Goal: Register for event/course

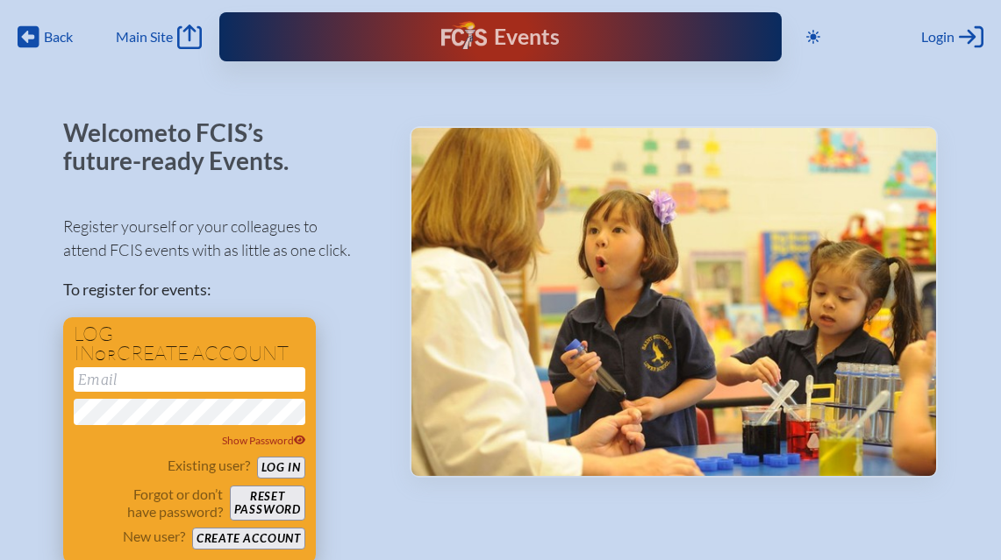
click at [151, 373] on input "email" at bounding box center [190, 379] width 232 height 25
type input "j"
click at [263, 373] on input "[EMAIL_ADDRESS][DOMAIN_NAME]" at bounding box center [190, 379] width 232 height 25
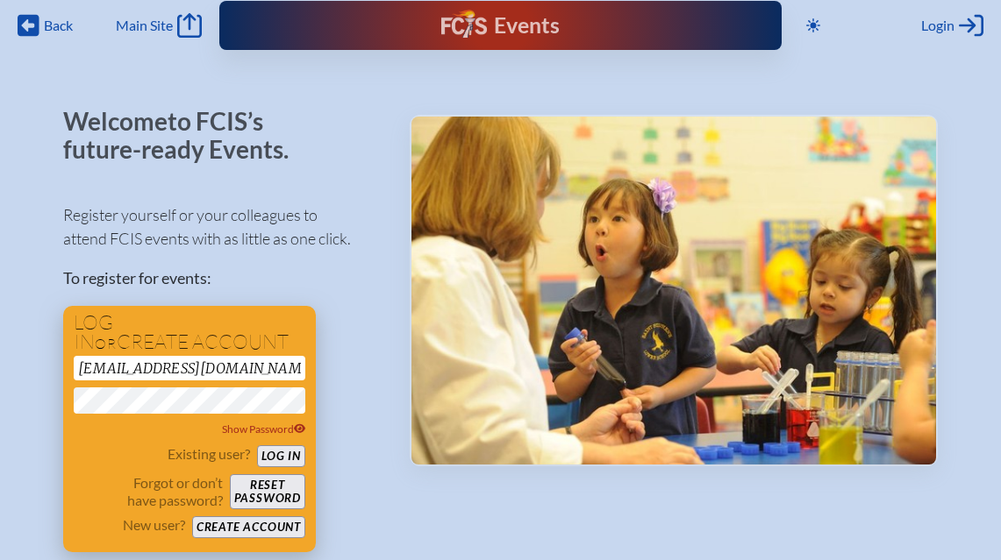
scroll to position [19, 0]
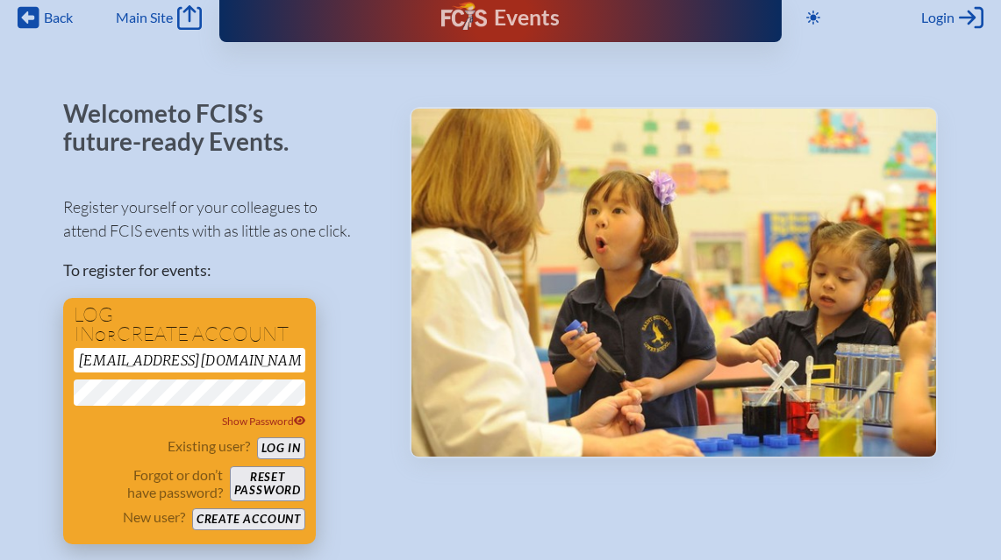
click at [281, 444] on button "Log in" at bounding box center [281, 449] width 48 height 22
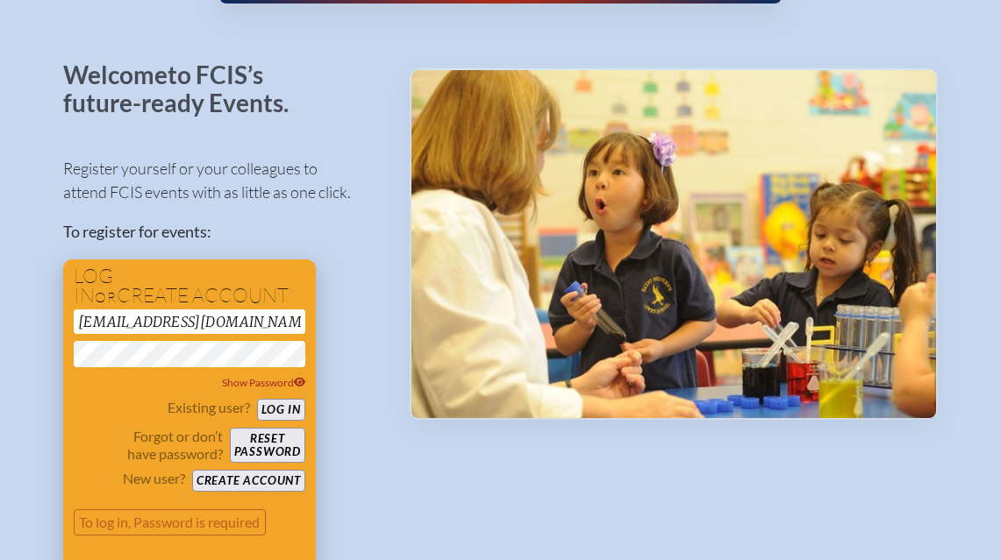
scroll to position [61, 0]
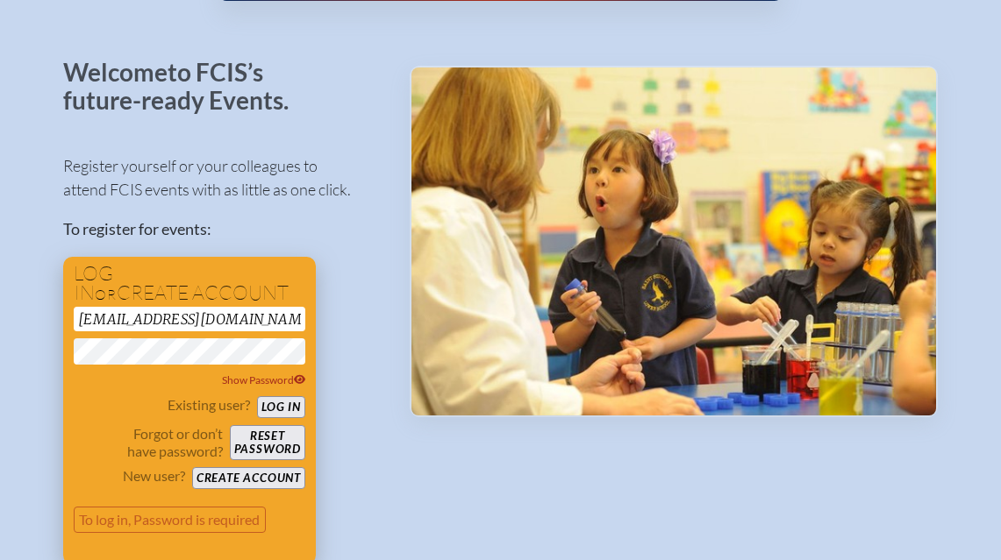
click at [270, 321] on input "[EMAIL_ADDRESS][DOMAIN_NAME]" at bounding box center [190, 319] width 232 height 25
type input "j"
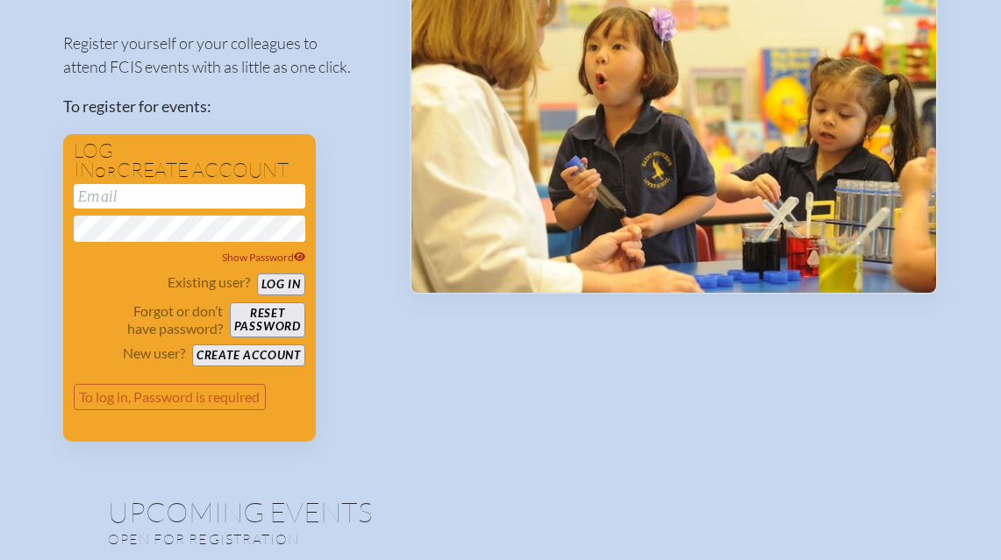
scroll to position [182, 0]
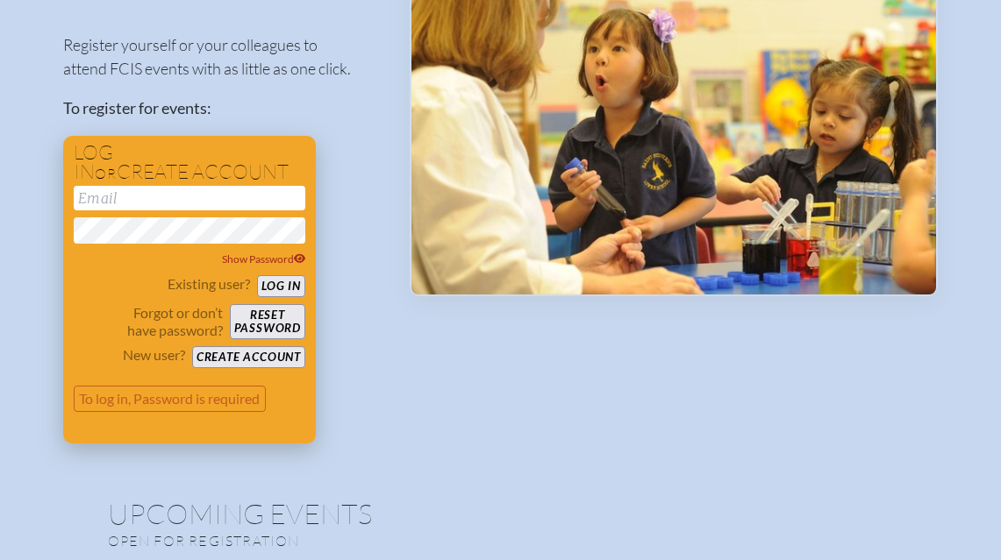
click at [113, 196] on input "email" at bounding box center [190, 198] width 232 height 25
click at [111, 196] on input "tothj" at bounding box center [190, 198] width 232 height 25
type input "t"
type input "jt"
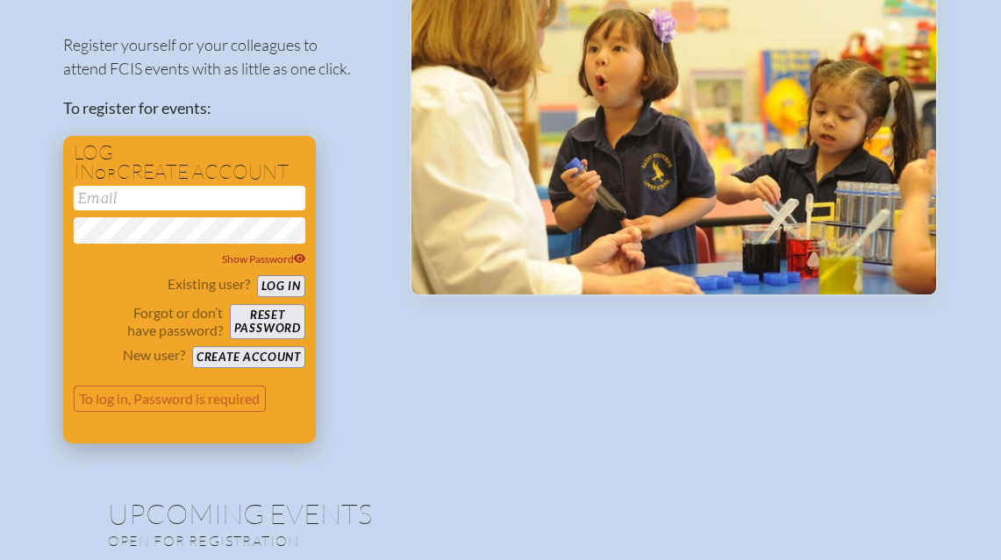
type input "[EMAIL_ADDRESS][DOMAIN_NAME]"
click at [287, 281] on button "Log in" at bounding box center [281, 286] width 48 height 22
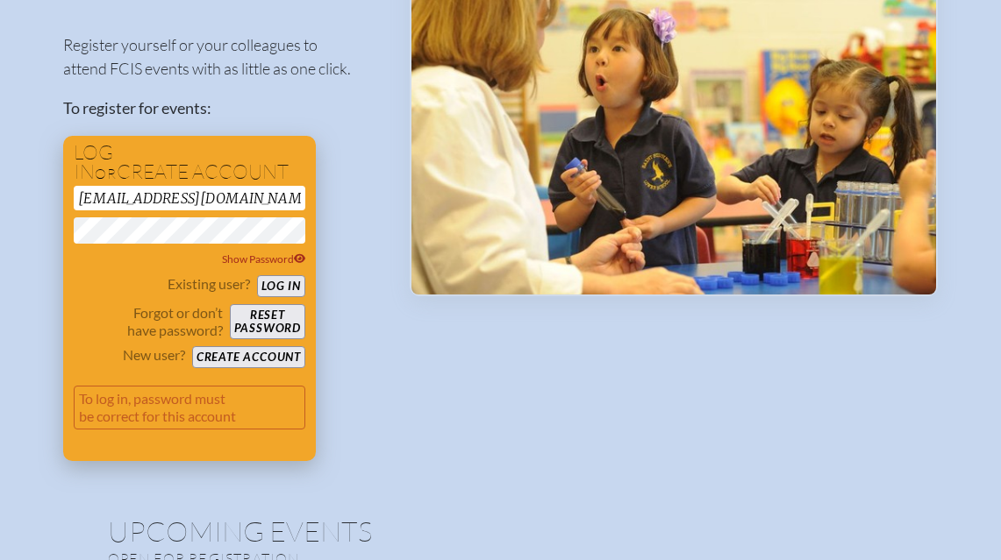
click at [284, 283] on button "Log in" at bounding box center [281, 286] width 48 height 22
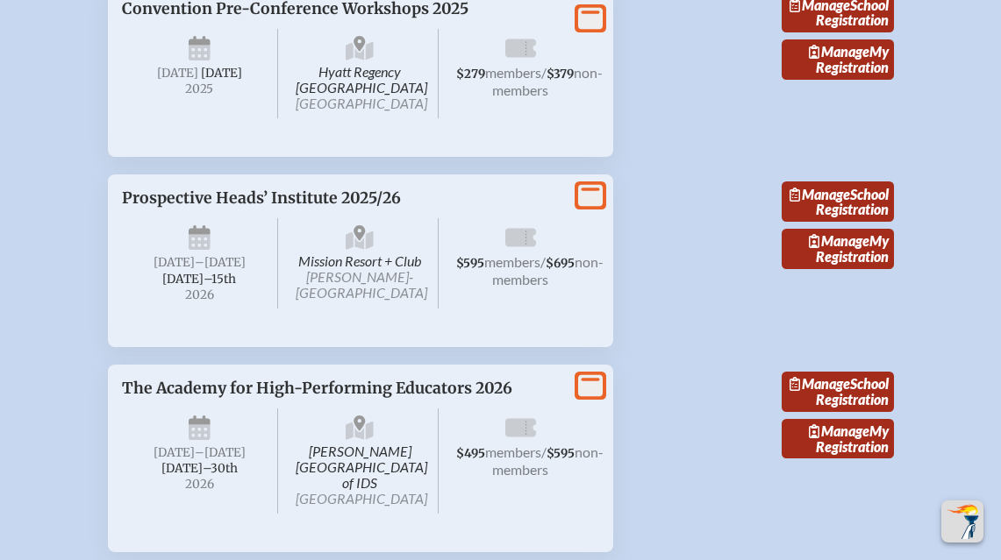
scroll to position [3737, 0]
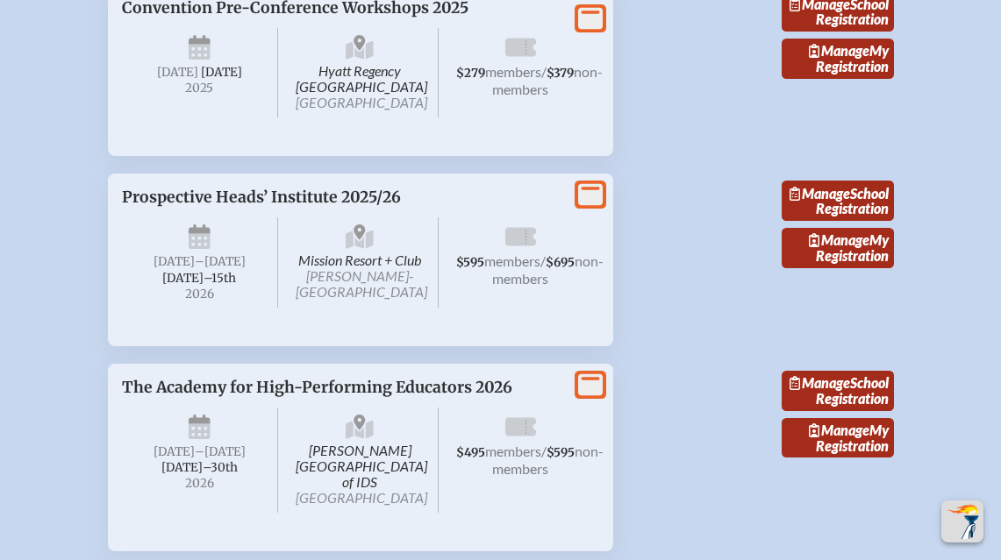
click at [346, 207] on span "Prospective Heads’ Institute 2025/26" at bounding box center [261, 197] width 279 height 19
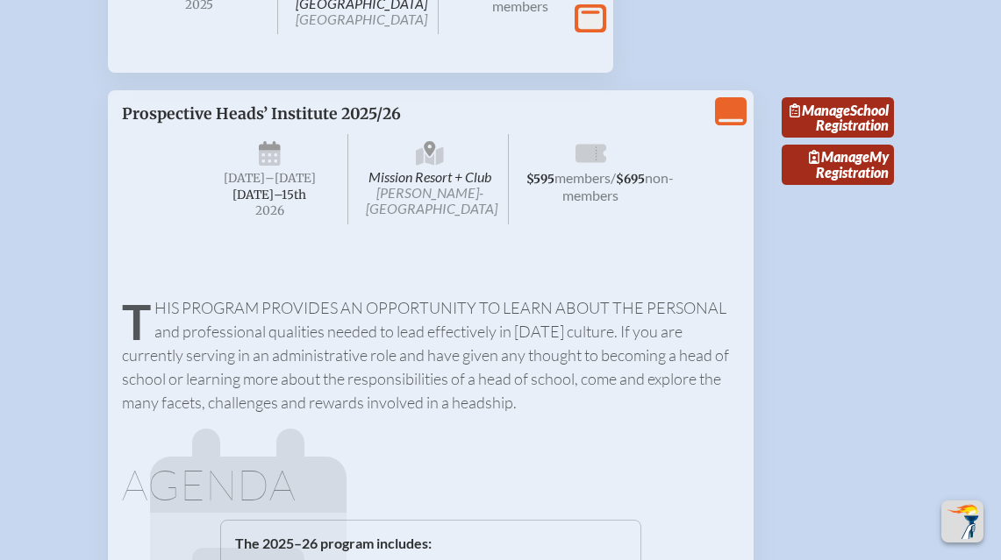
scroll to position [3815, 0]
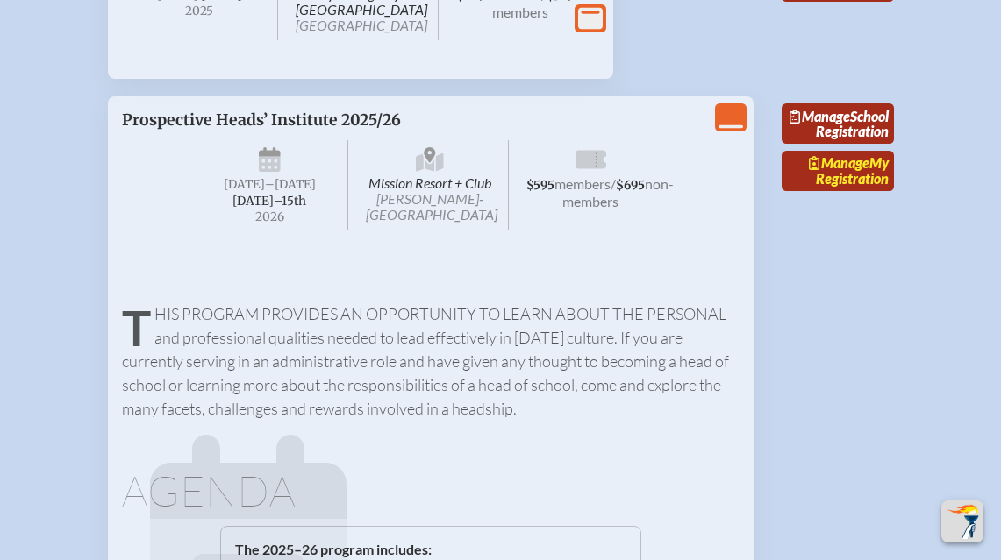
click at [847, 191] on link "Manage My Registration" at bounding box center [837, 171] width 112 height 40
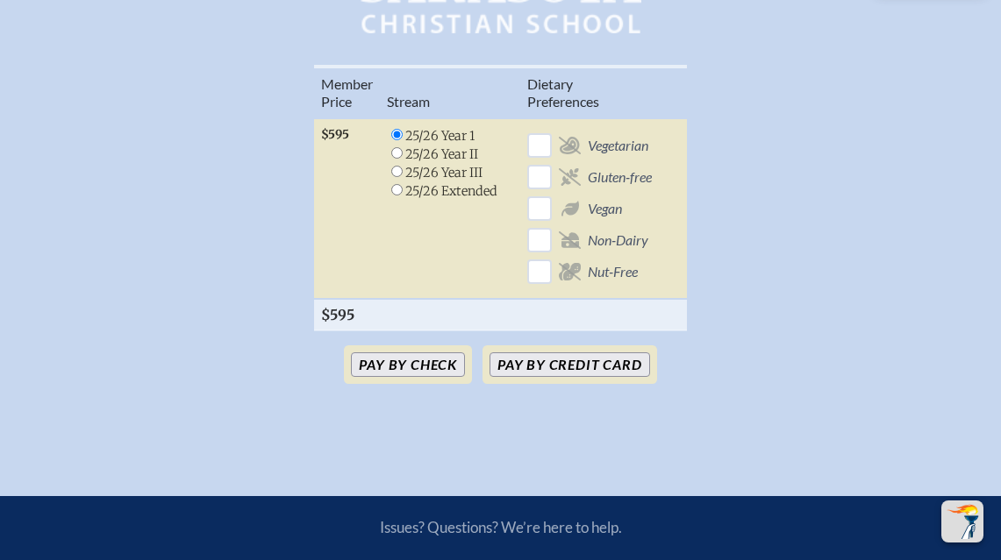
scroll to position [638, 0]
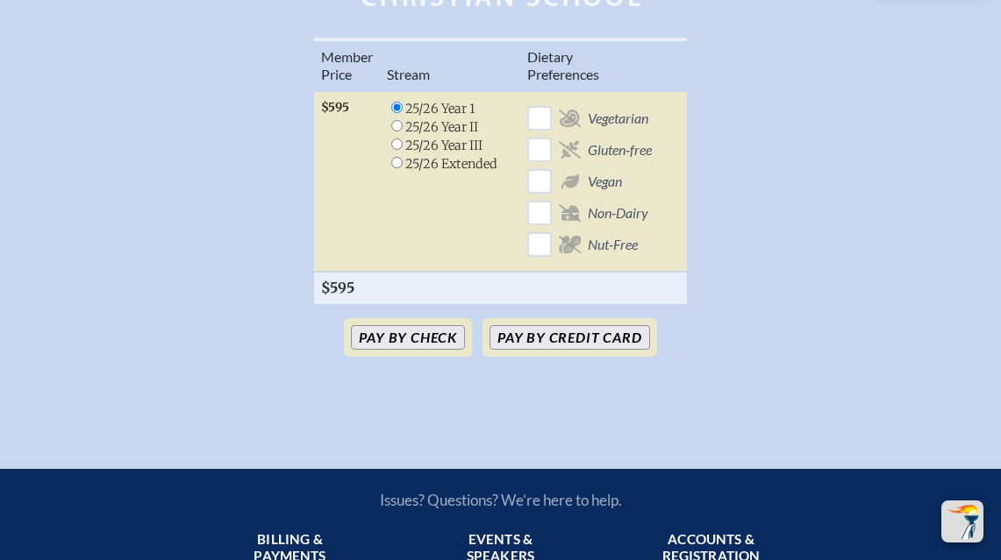
click at [392, 150] on input "radio" at bounding box center [396, 144] width 11 height 11
radio input "true"
click at [597, 350] on button "Pay by Credit Card" at bounding box center [569, 337] width 160 height 25
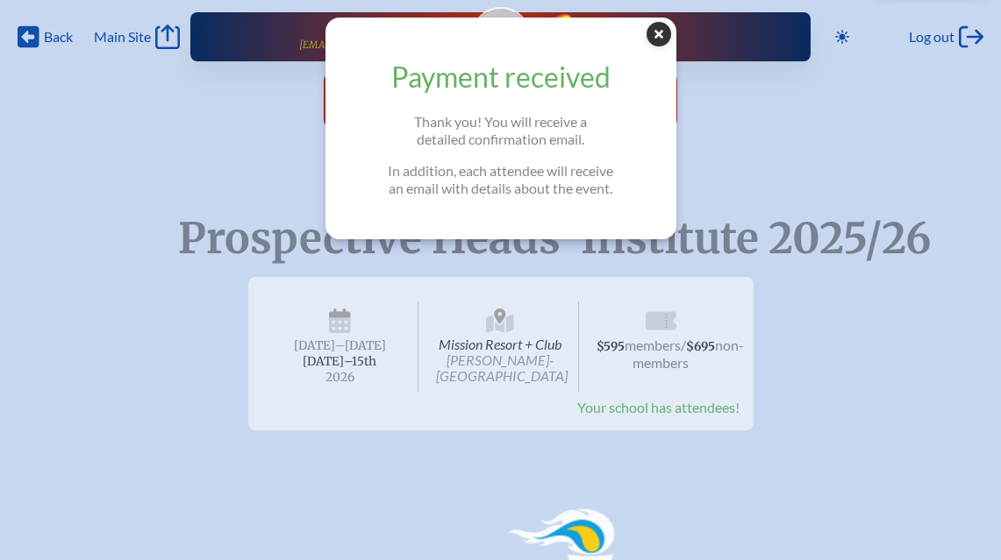
click at [659, 31] on icon at bounding box center [658, 34] width 25 height 25
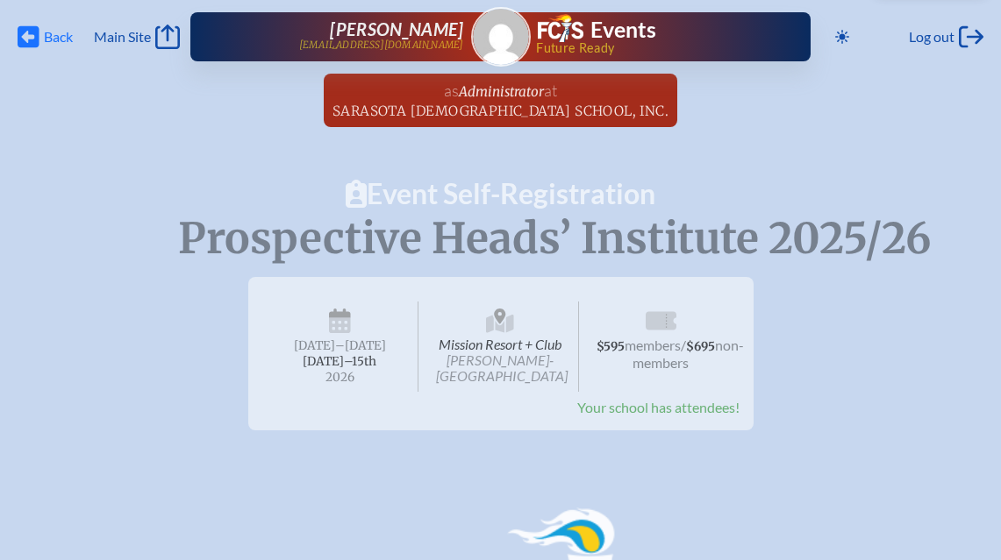
click at [18, 43] on div "Back Back Main Site Main Site Toggle to Dark Mode Log out Log out Jim Toth jtot…" at bounding box center [501, 31] width 980 height 63
click at [33, 32] on icon at bounding box center [29, 37] width 22 height 22
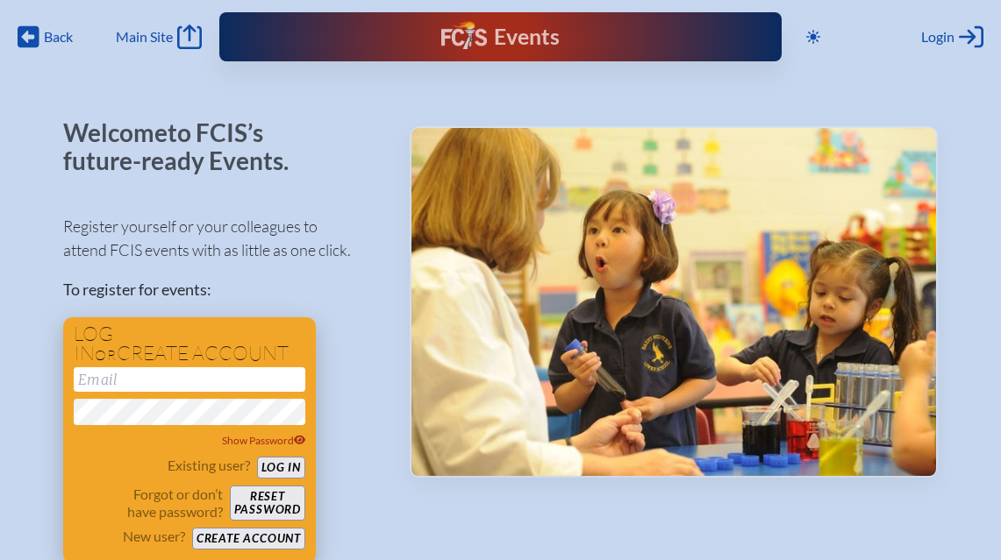
click at [96, 374] on input "email" at bounding box center [190, 379] width 232 height 25
type input "jt"
type input "[EMAIL_ADDRESS][DOMAIN_NAME]"
click at [284, 465] on button "Log in" at bounding box center [281, 468] width 48 height 22
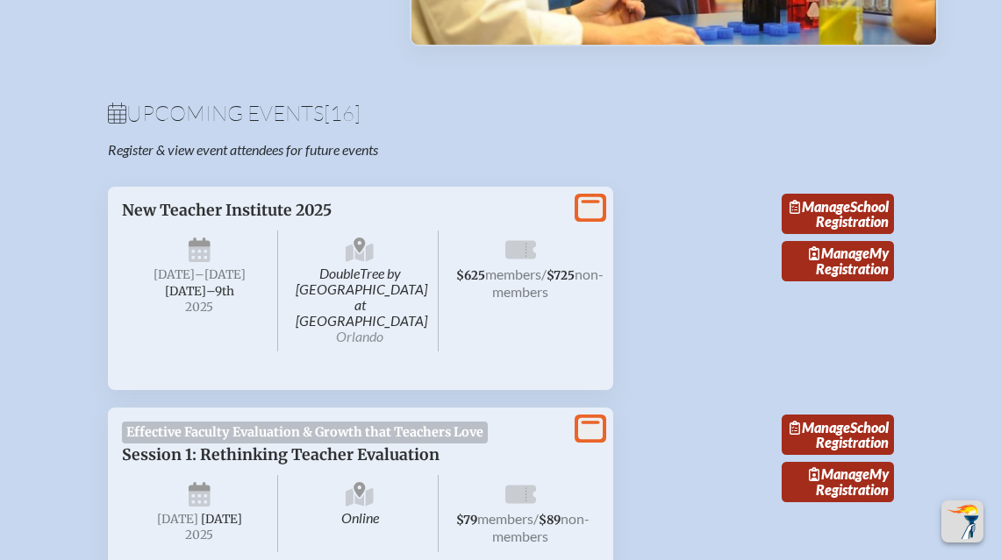
scroll to position [704, 0]
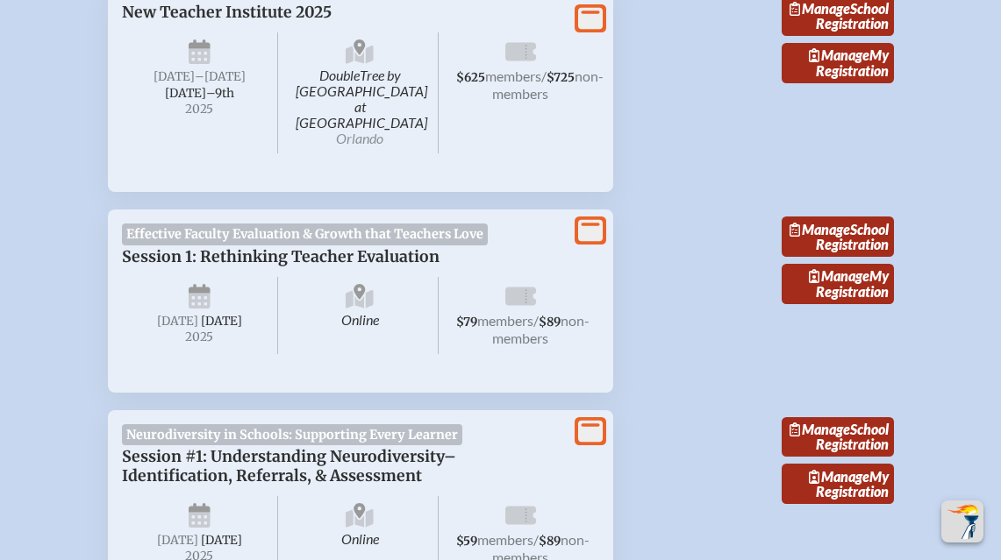
click at [198, 314] on span "[DATE]" at bounding box center [177, 321] width 41 height 15
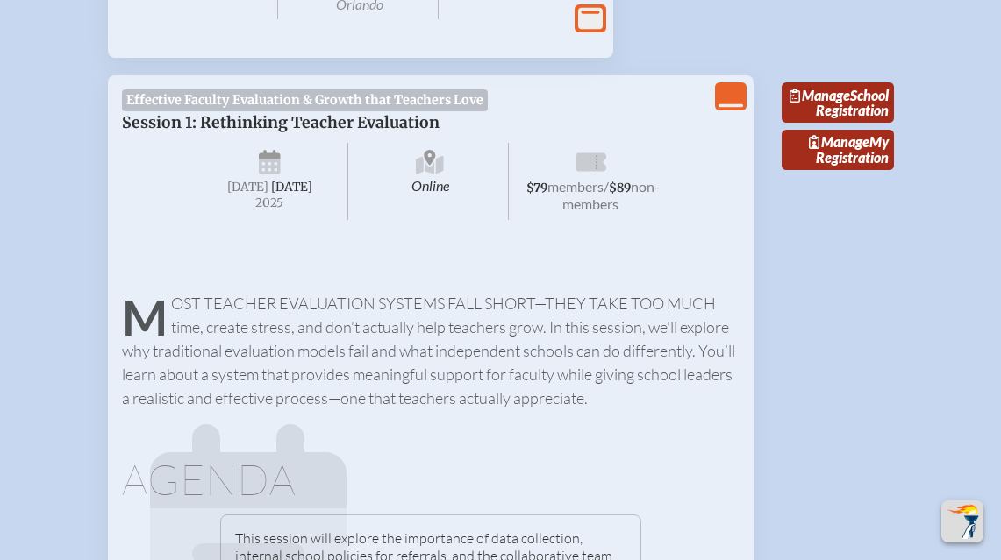
scroll to position [800, 0]
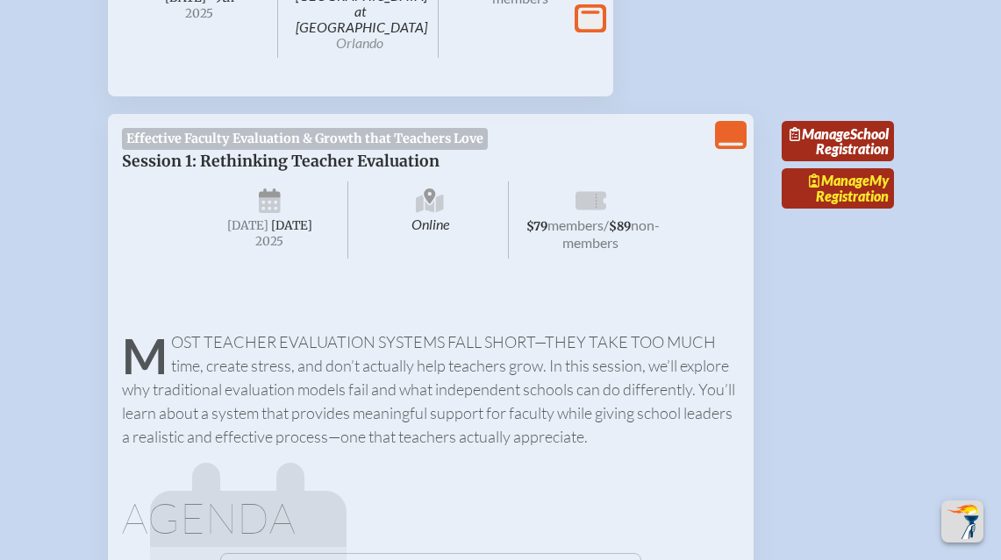
click at [865, 184] on link "Manage My Registration" at bounding box center [837, 188] width 112 height 40
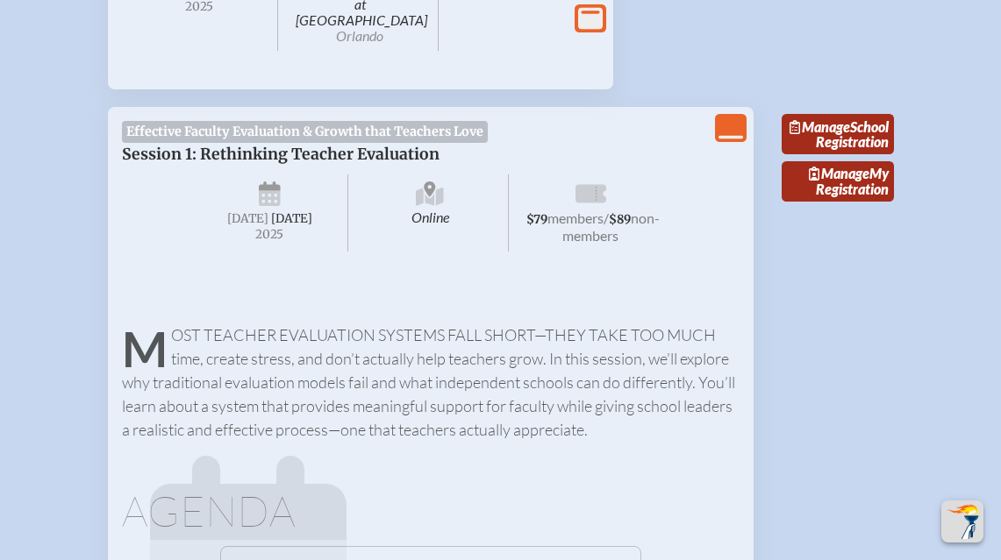
scroll to position [802, 0]
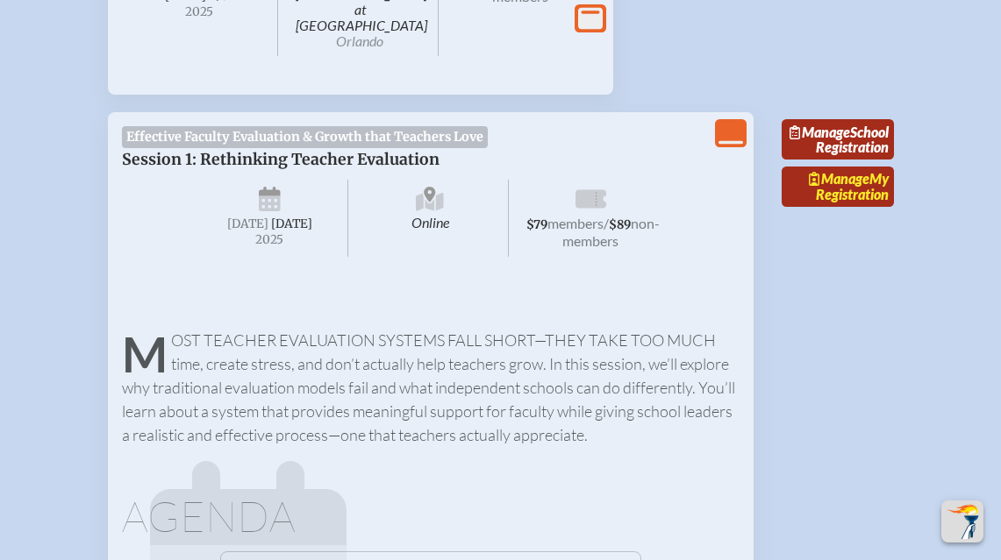
click at [845, 205] on link "Manage My Registration" at bounding box center [837, 187] width 112 height 40
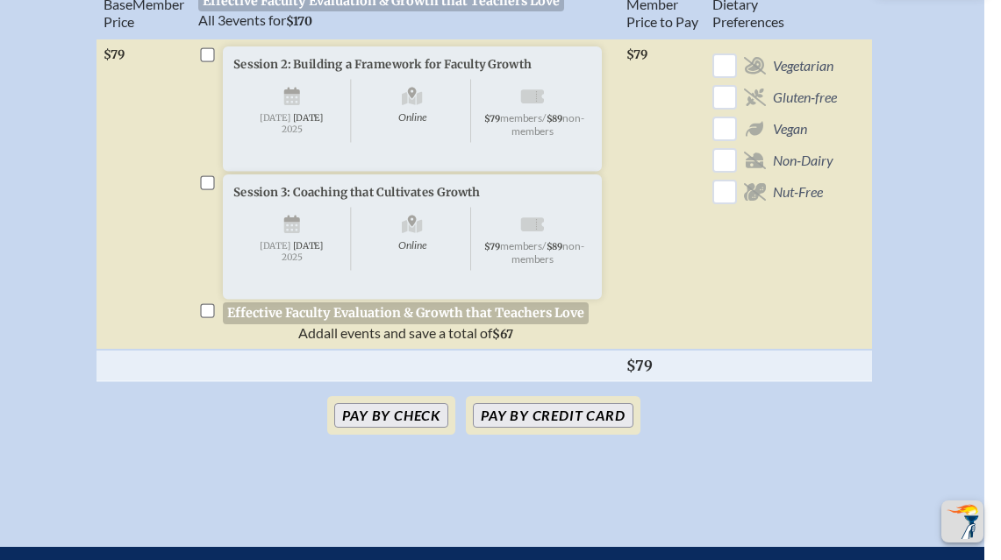
scroll to position [706, 17]
click at [210, 318] on input "checkbox" at bounding box center [207, 311] width 14 height 14
checkbox input "true"
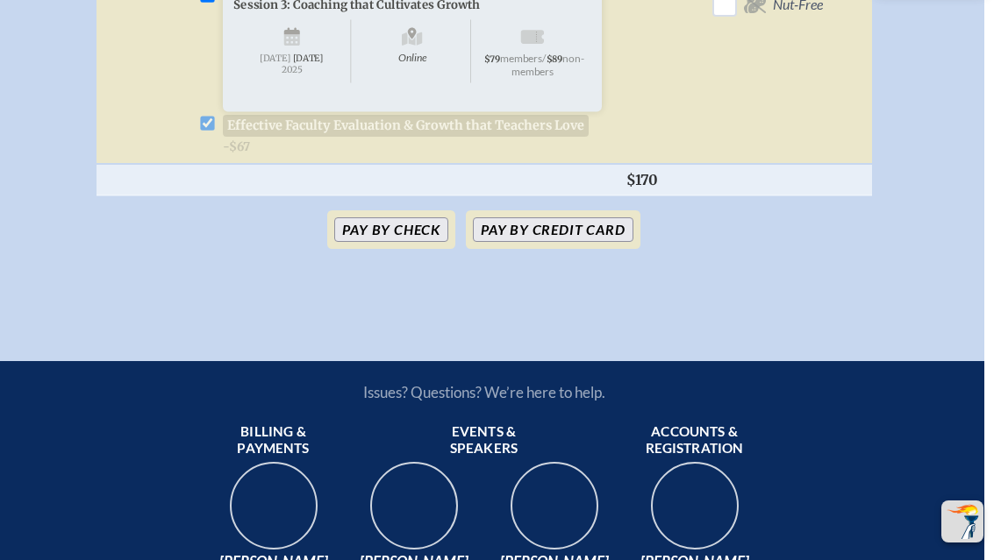
scroll to position [899, 17]
